Goal: Task Accomplishment & Management: Complete application form

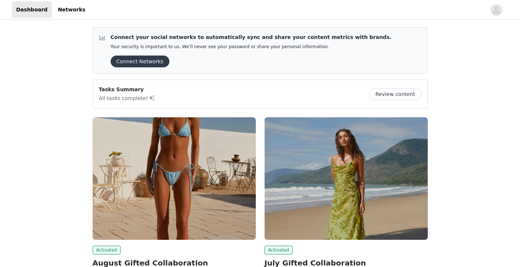
scroll to position [89, 0]
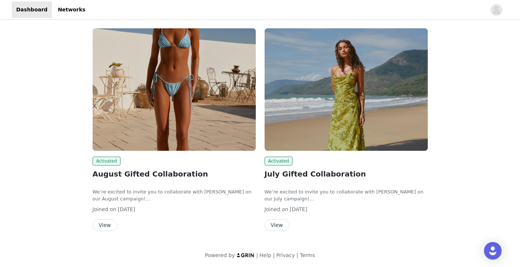
click at [274, 221] on button "View" at bounding box center [277, 225] width 25 height 12
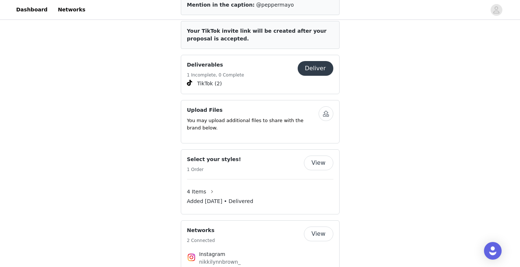
scroll to position [465, 0]
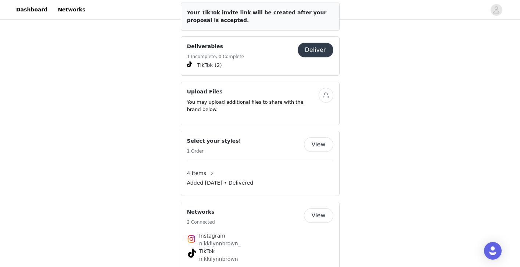
click at [324, 44] on button "Deliver" at bounding box center [316, 50] width 36 height 15
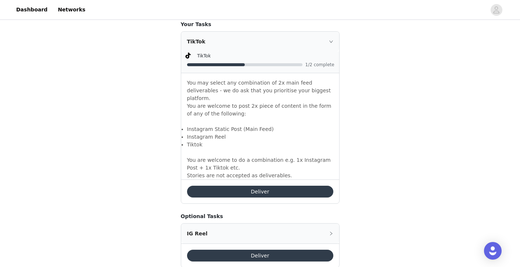
scroll to position [536, 0]
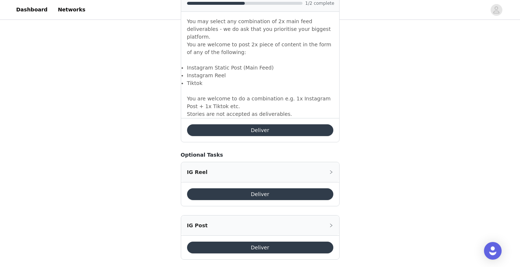
click at [261, 124] on button "Deliver" at bounding box center [260, 130] width 146 height 12
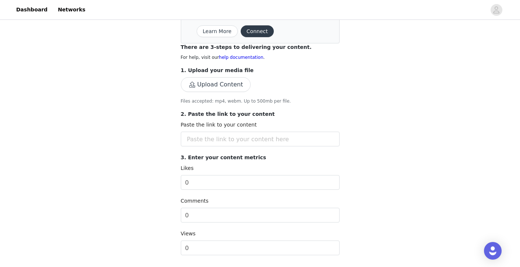
scroll to position [101, 0]
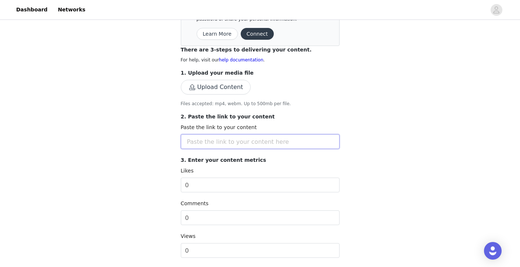
click at [223, 140] on input "text" at bounding box center [260, 141] width 159 height 15
paste input "[URL][DOMAIN_NAME]"
type input "[URL][DOMAIN_NAME]"
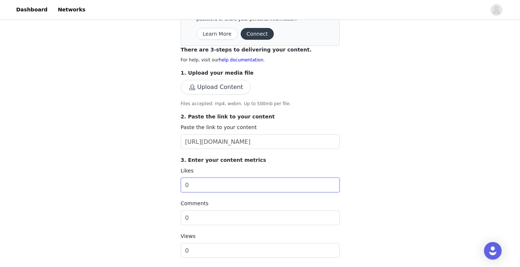
click at [215, 181] on input "0" at bounding box center [260, 184] width 159 height 15
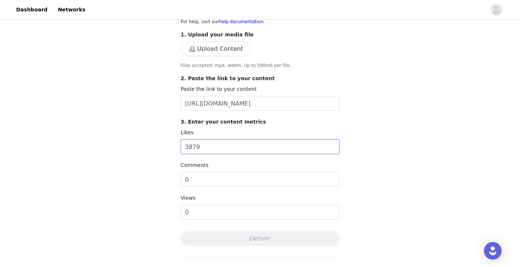
scroll to position [157, 0]
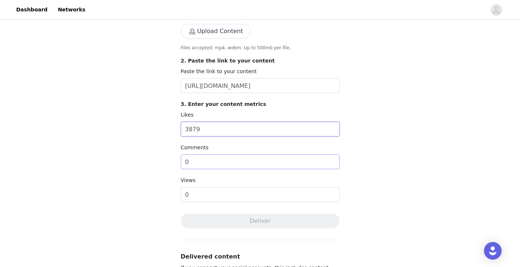
type input "3879"
click at [212, 162] on input "0" at bounding box center [260, 161] width 159 height 15
type input "52"
click at [202, 191] on input "0" at bounding box center [260, 194] width 159 height 15
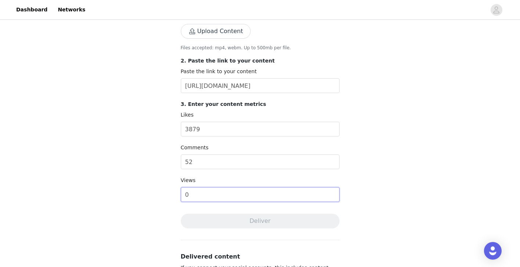
click at [202, 191] on input "0" at bounding box center [260, 194] width 159 height 15
type input "98900"
click at [225, 33] on button "Upload Content" at bounding box center [216, 31] width 70 height 15
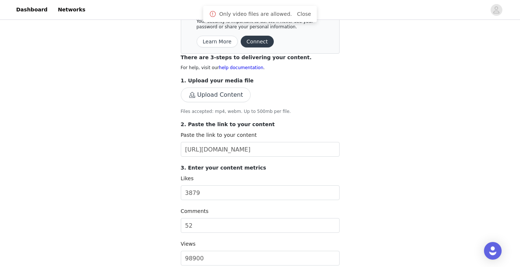
scroll to position [93, 0]
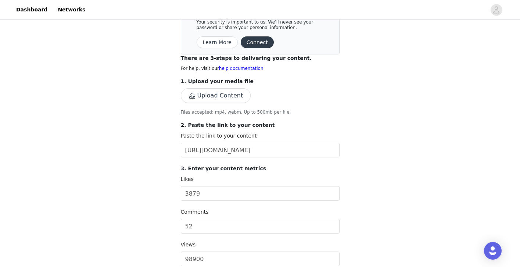
click at [211, 92] on button "Upload Content" at bounding box center [216, 95] width 70 height 15
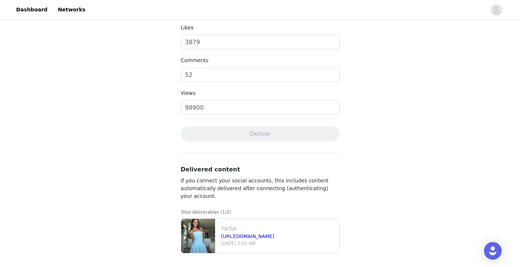
scroll to position [0, 0]
